Goal: Task Accomplishment & Management: Manage account settings

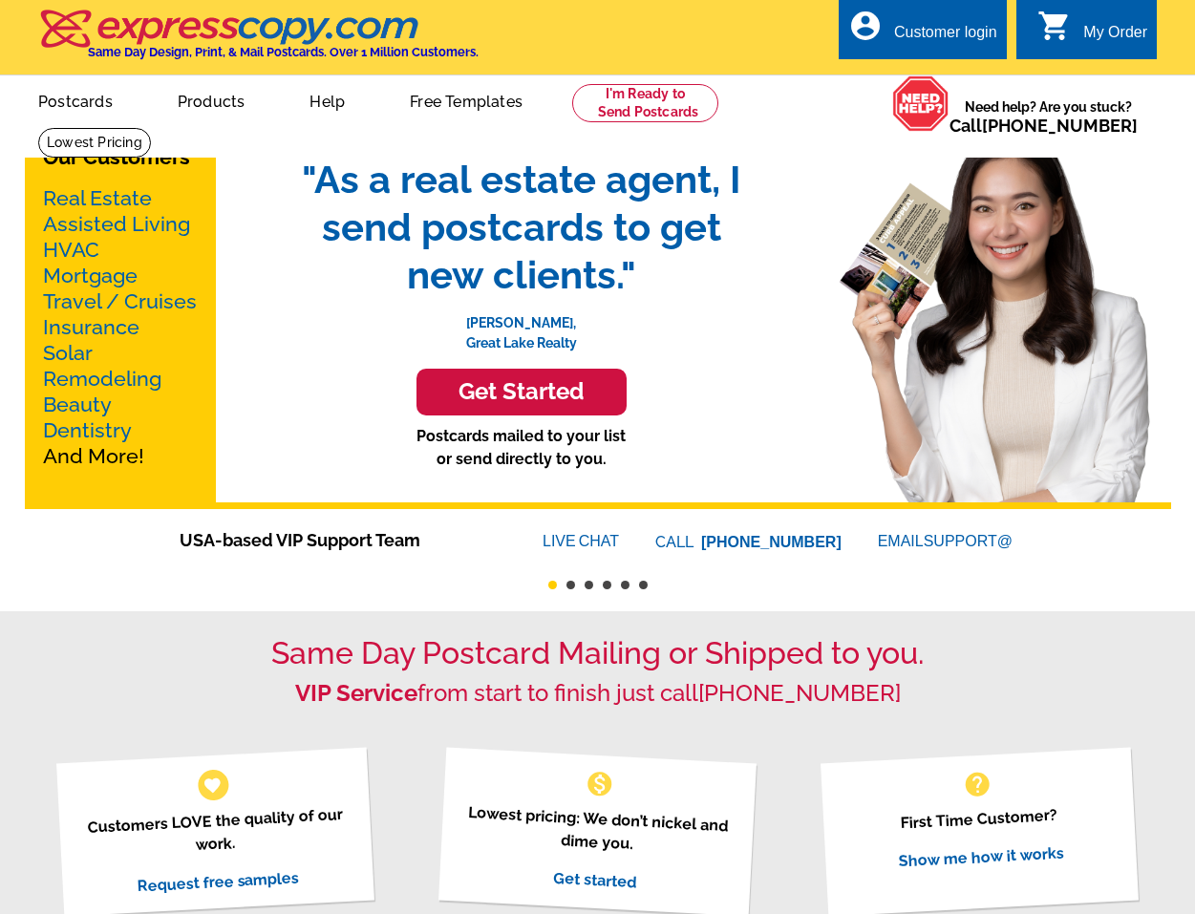
click at [933, 15] on div "account_circle Customer login" at bounding box center [923, 29] width 168 height 60
click at [922, 41] on div "Customer login" at bounding box center [945, 37] width 103 height 27
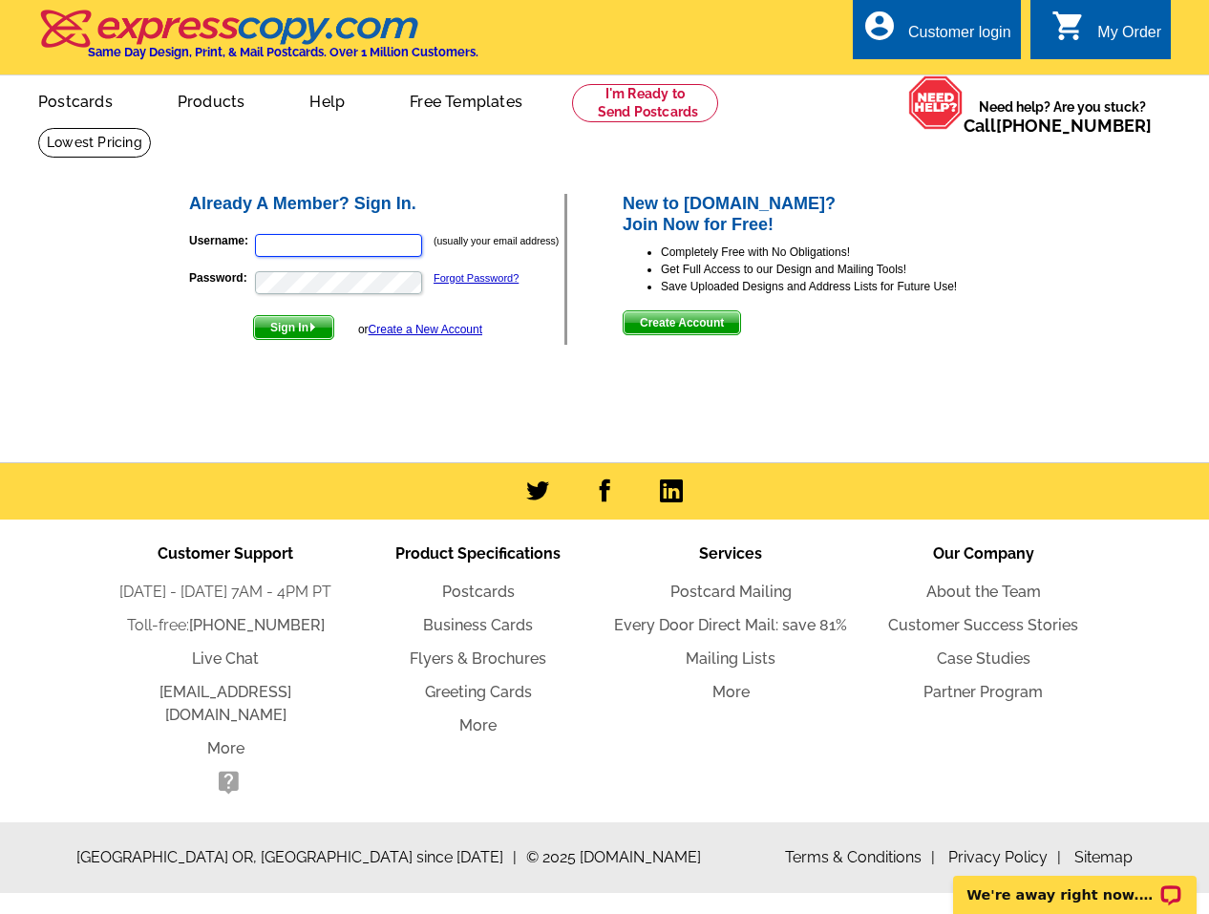
type input "[EMAIL_ADDRESS][DOMAIN_NAME]"
drag, startPoint x: 294, startPoint y: 321, endPoint x: 312, endPoint y: 328, distance: 19.3
click at [295, 321] on span "Sign In" at bounding box center [293, 327] width 79 height 23
